Goal: Find specific page/section: Find specific page/section

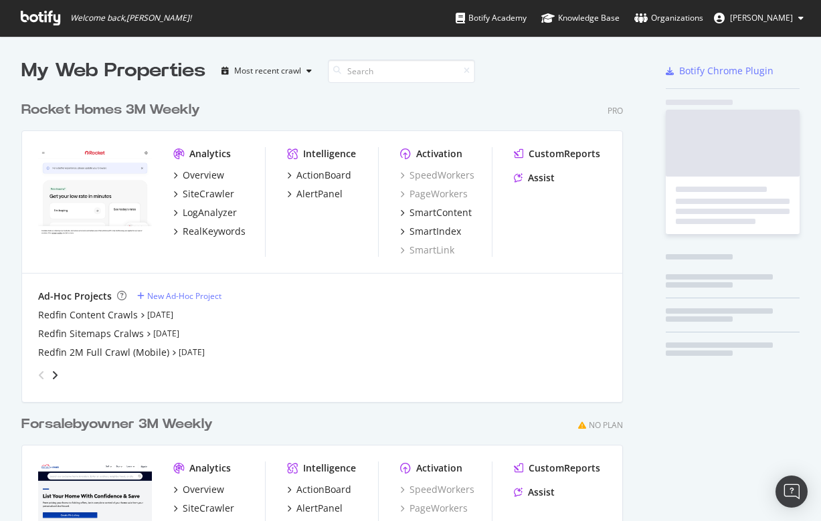
scroll to position [605, 613]
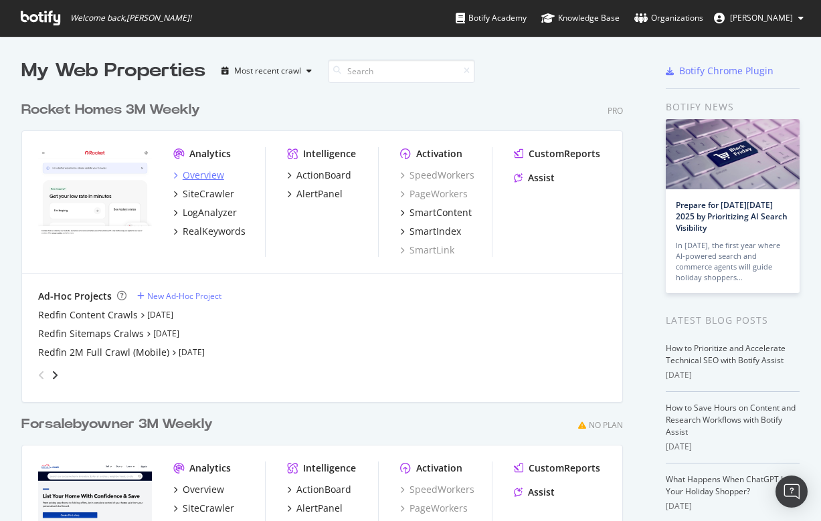
click at [197, 175] on div "Overview" at bounding box center [204, 175] width 42 height 13
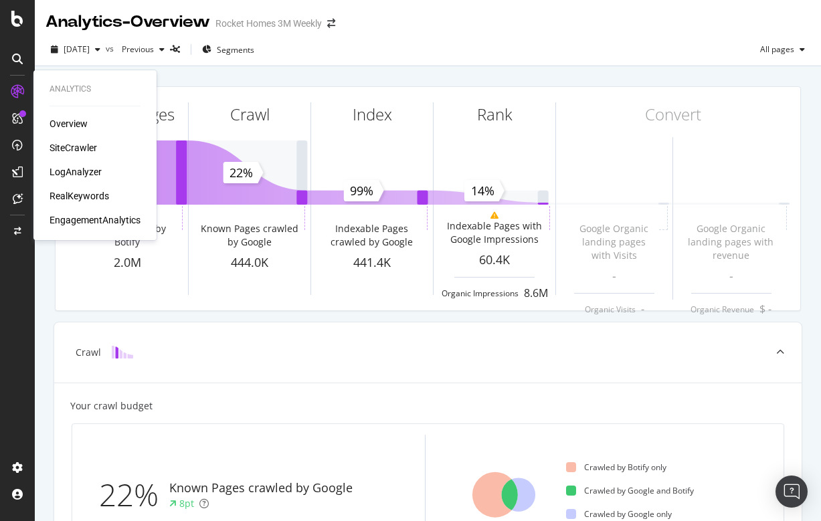
click at [74, 145] on div "SiteCrawler" at bounding box center [74, 147] width 48 height 13
